Goal: Information Seeking & Learning: Find specific fact

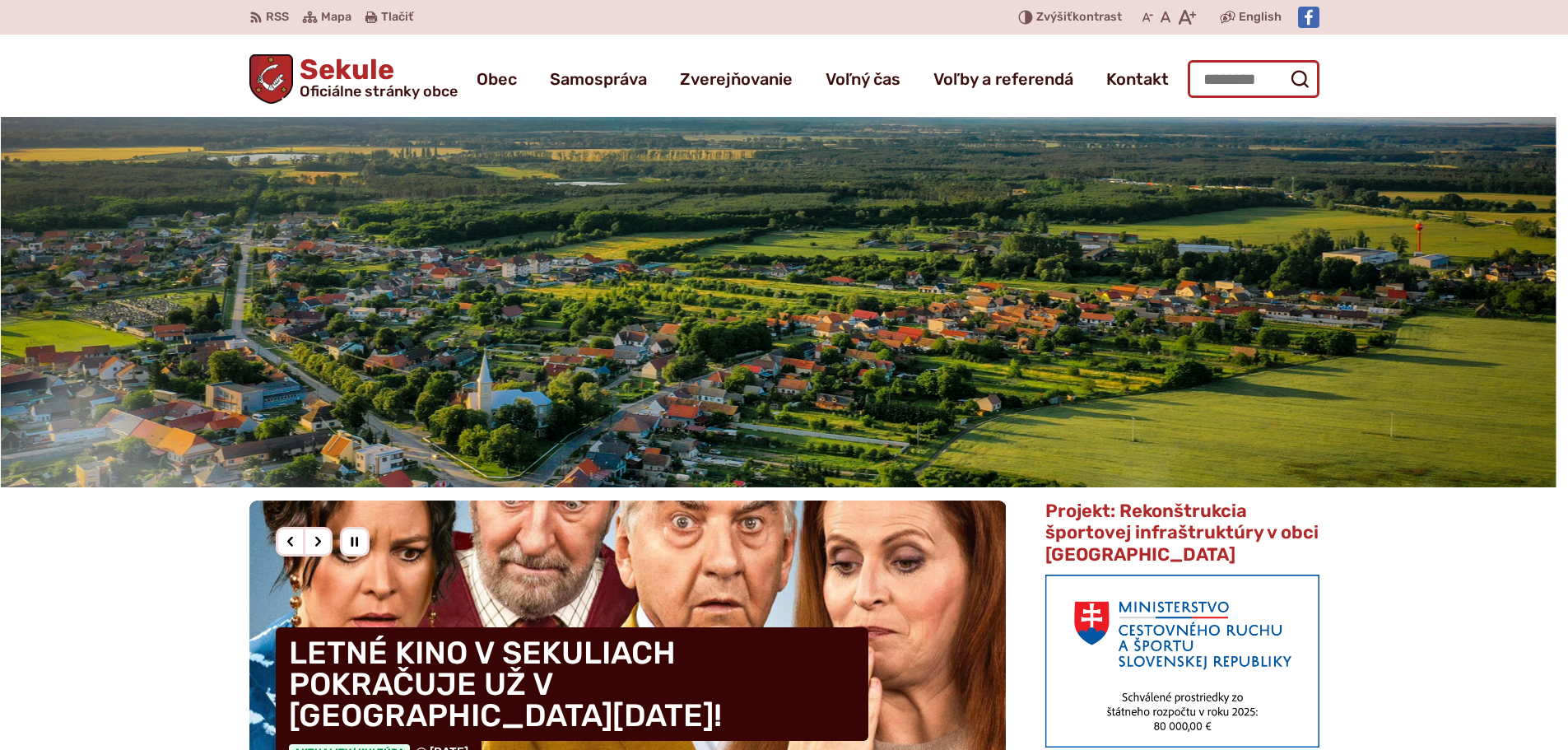
click at [1241, 74] on input "Hľadať:" at bounding box center [1253, 78] width 131 height 38
type input "*****"
click at [1285, 64] on button "Odoslať vyhľadávací formulár" at bounding box center [1299, 78] width 30 height 30
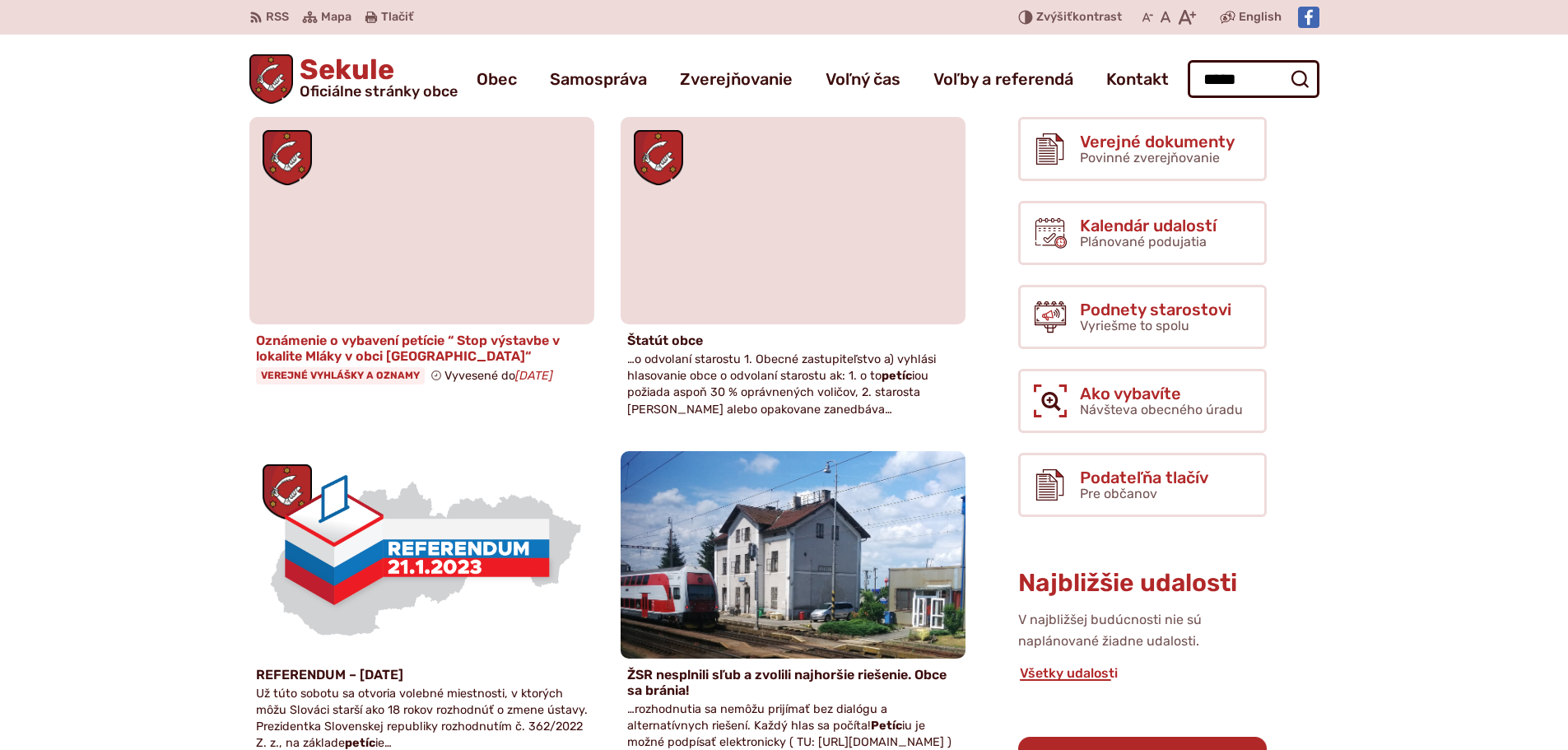
click at [327, 375] on span "Verejné vyhlášky a oznamy" at bounding box center [340, 375] width 169 height 16
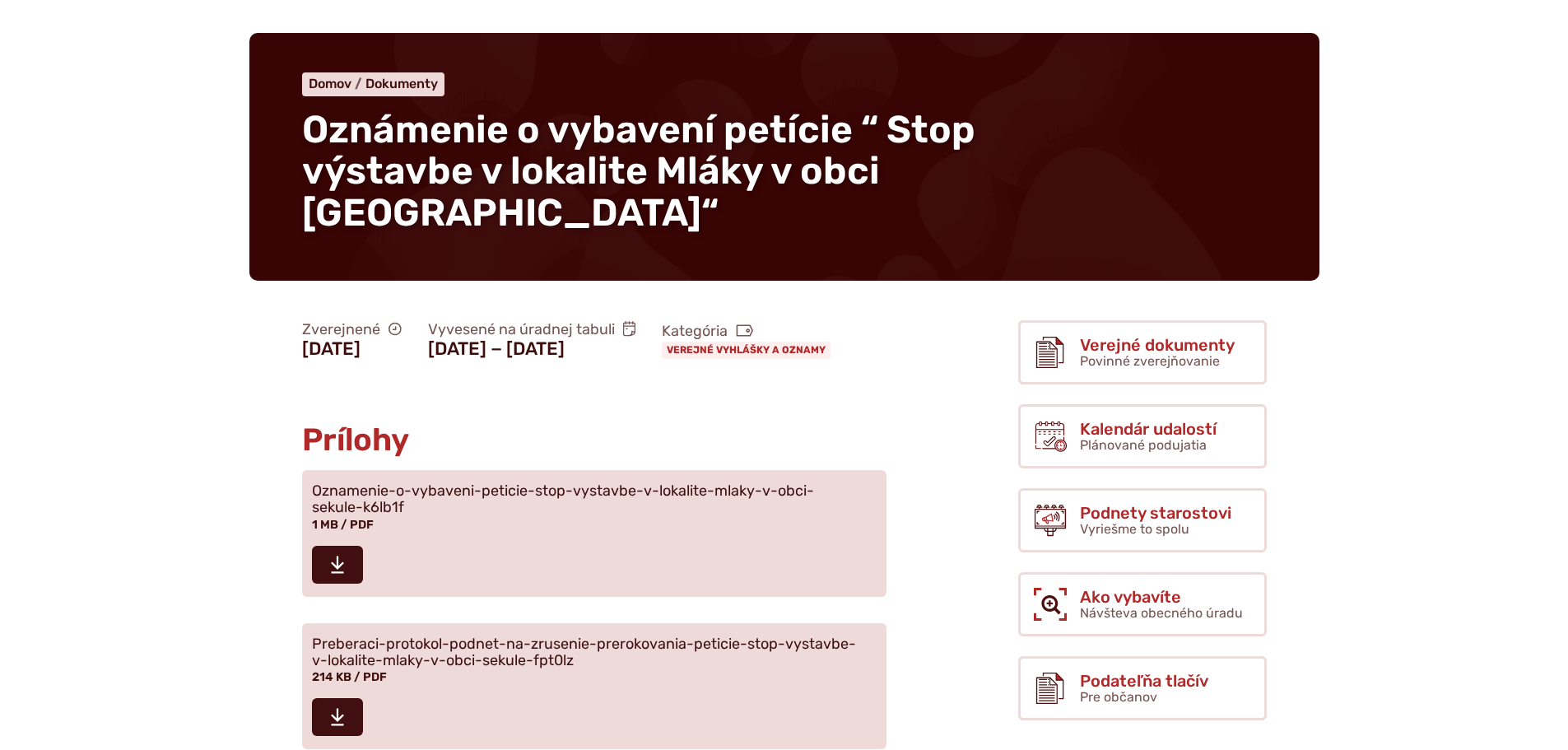
scroll to position [329, 0]
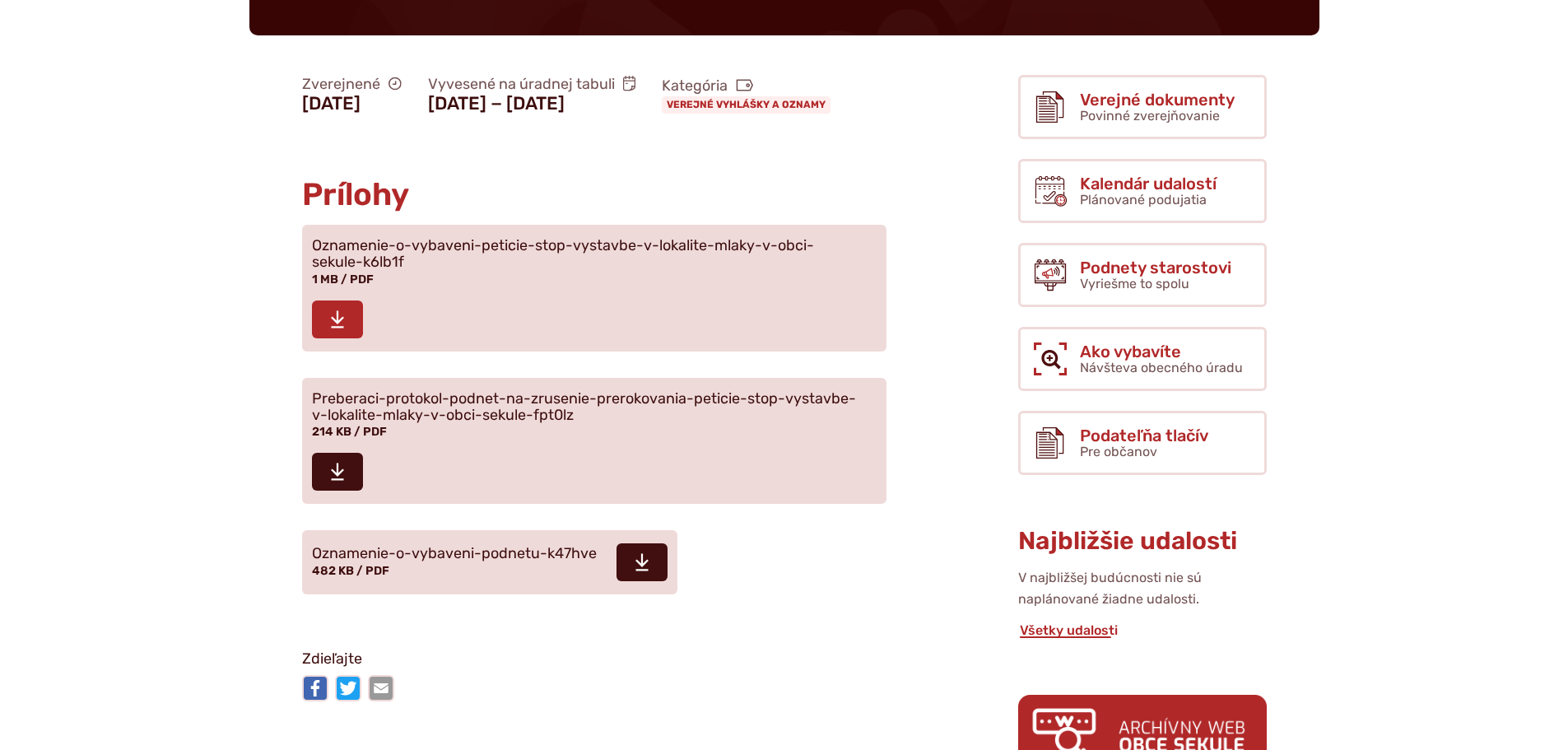
click at [341, 329] on icon at bounding box center [337, 319] width 14 height 20
